Goal: Obtain resource: Obtain resource

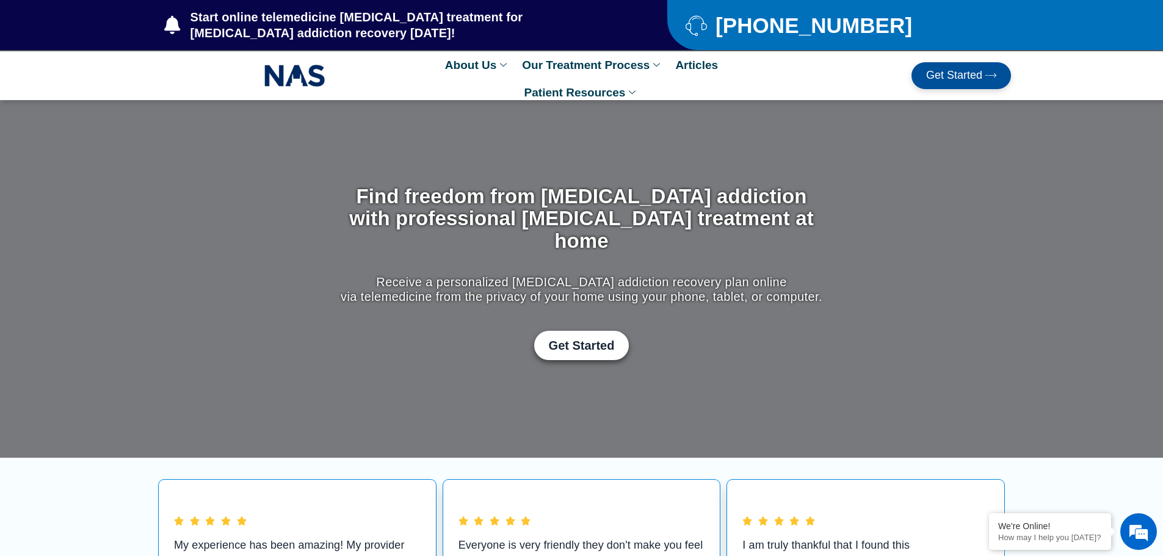
click at [947, 70] on span "Get Started" at bounding box center [954, 76] width 56 height 12
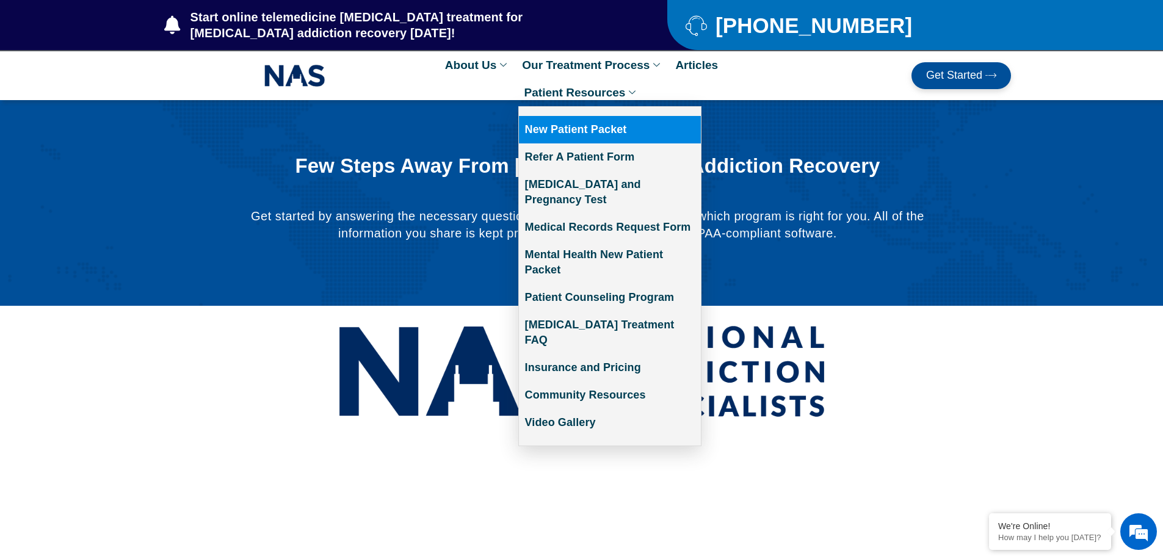
click at [600, 126] on link "New Patient Packet" at bounding box center [610, 129] width 182 height 27
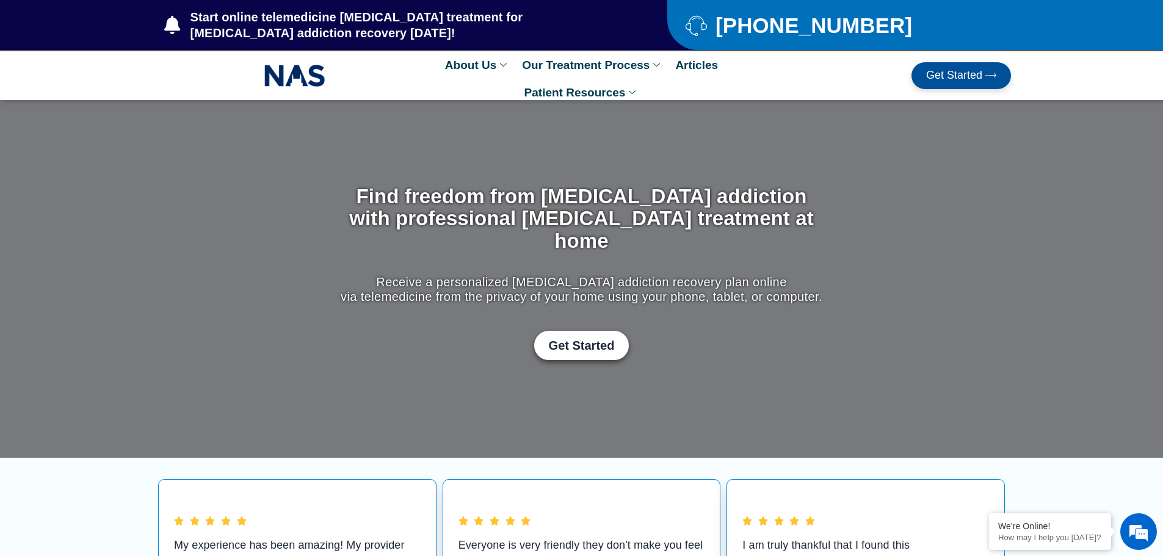
click at [958, 75] on span "Get Started" at bounding box center [954, 76] width 56 height 12
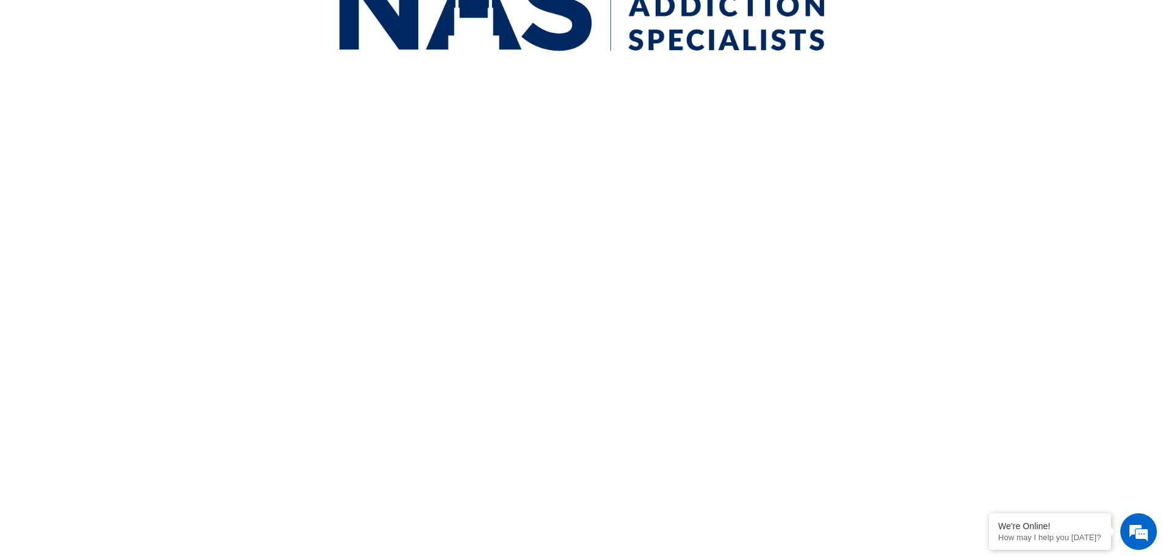
scroll to position [183, 0]
